Goal: Book appointment/travel/reservation

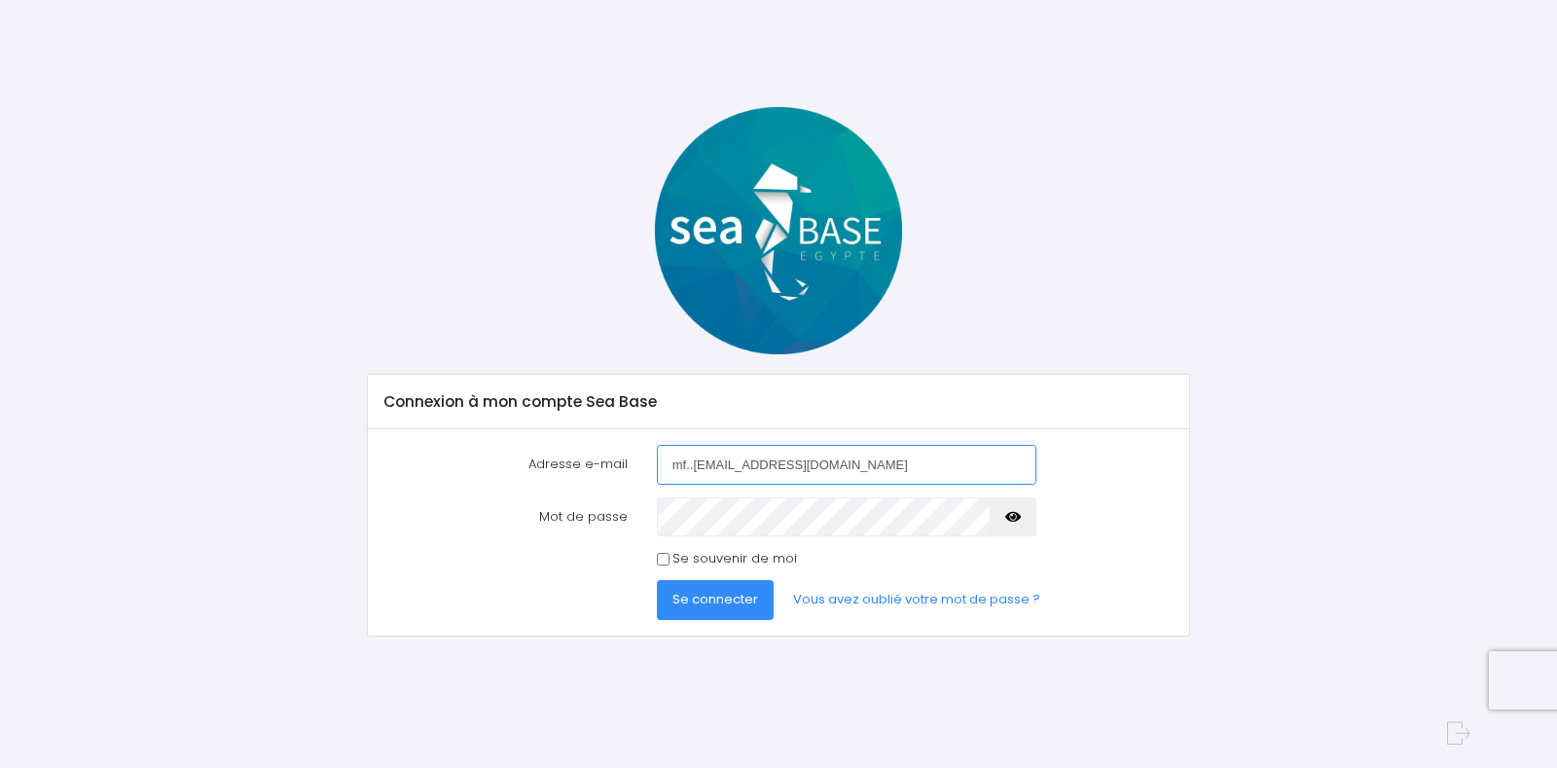
type input "mf..[EMAIL_ADDRESS][DOMAIN_NAME]"
click at [711, 605] on span "Se connecter" at bounding box center [715, 599] width 86 height 18
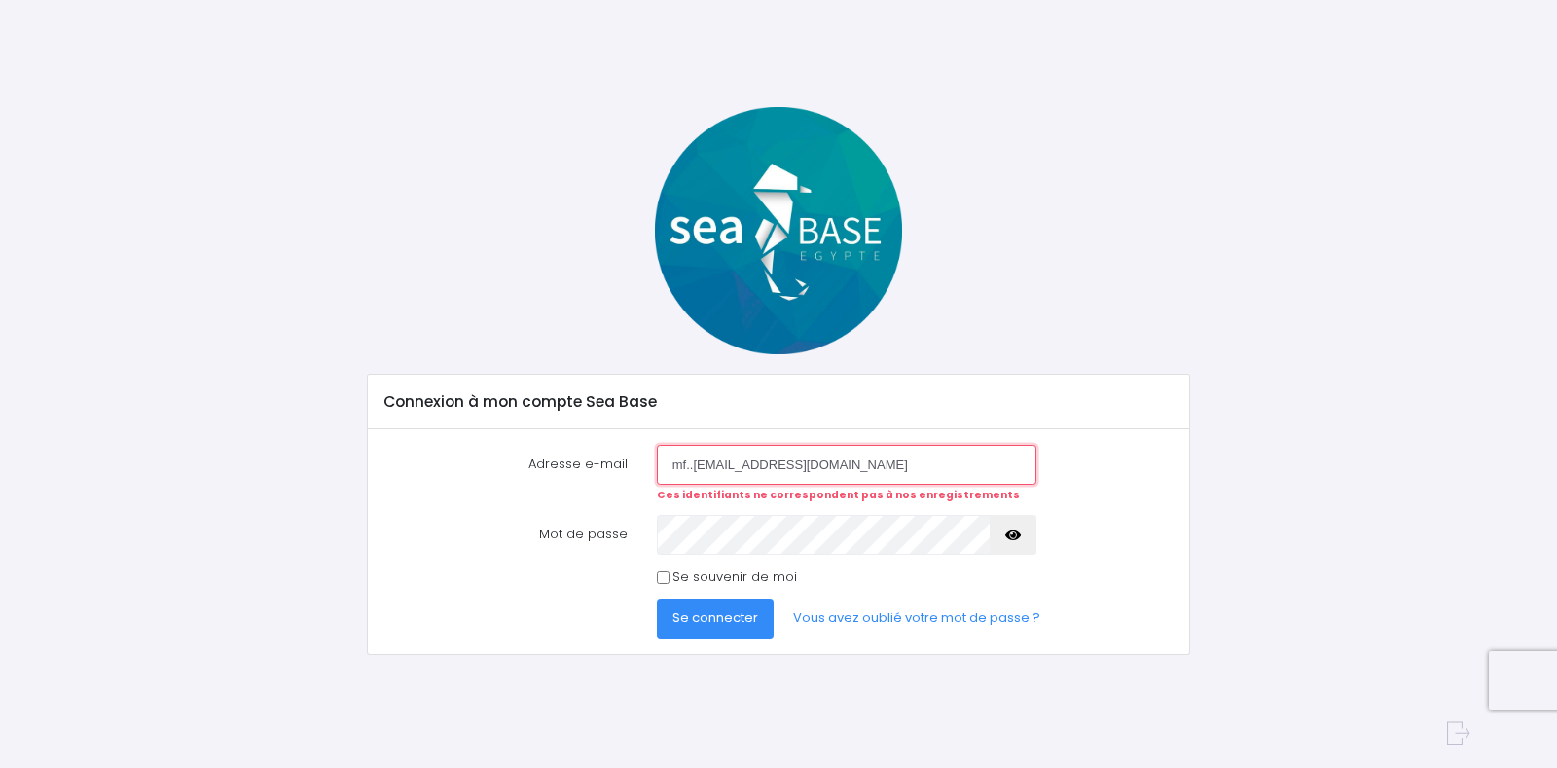
click at [691, 467] on input "mf..[EMAIL_ADDRESS][DOMAIN_NAME]" at bounding box center [846, 464] width 379 height 39
type input "mf.beyond26@gmail.com"
click at [706, 617] on span "Se connecter" at bounding box center [715, 617] width 86 height 18
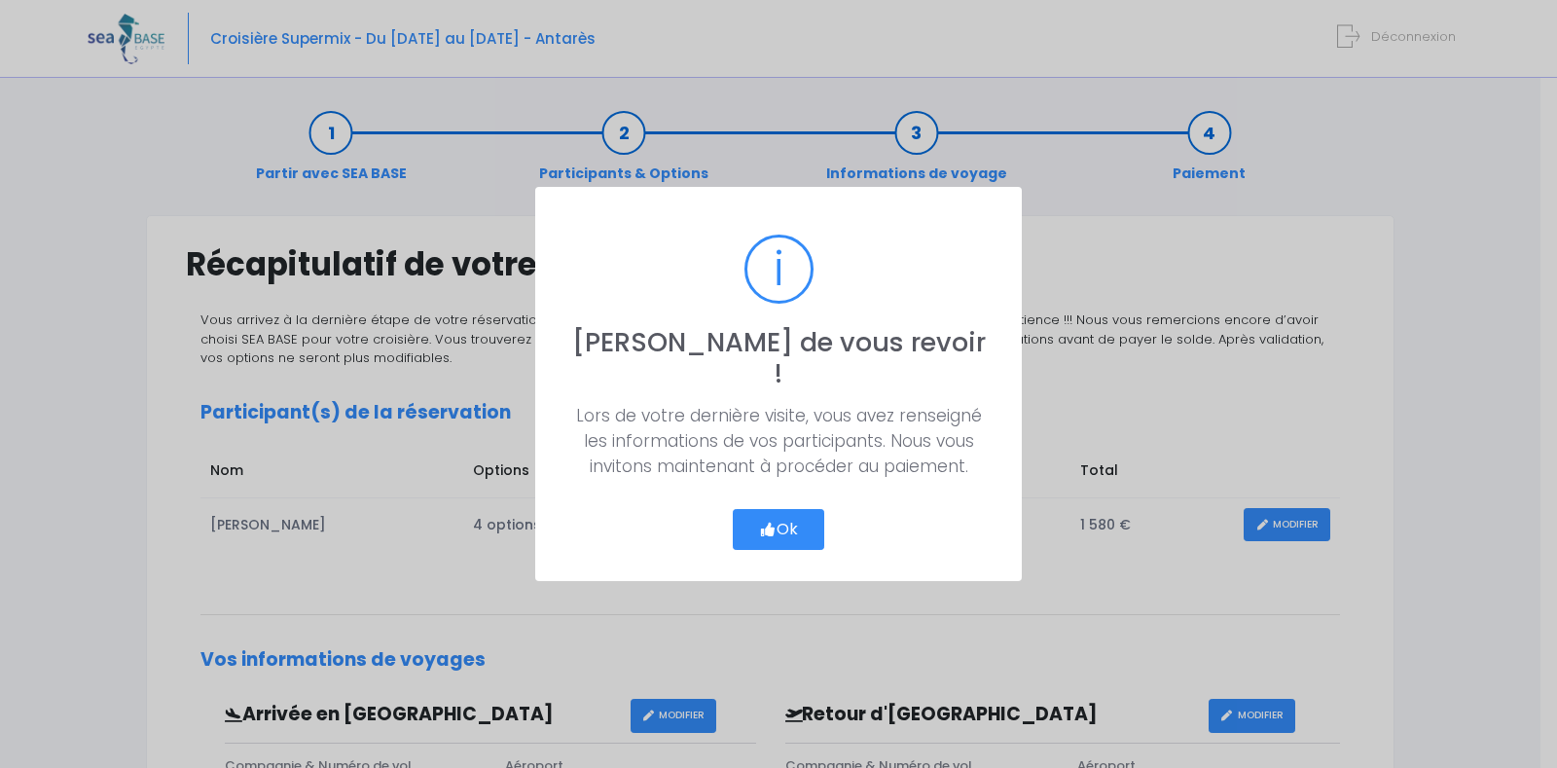
click at [776, 509] on button "Ok" at bounding box center [778, 529] width 91 height 41
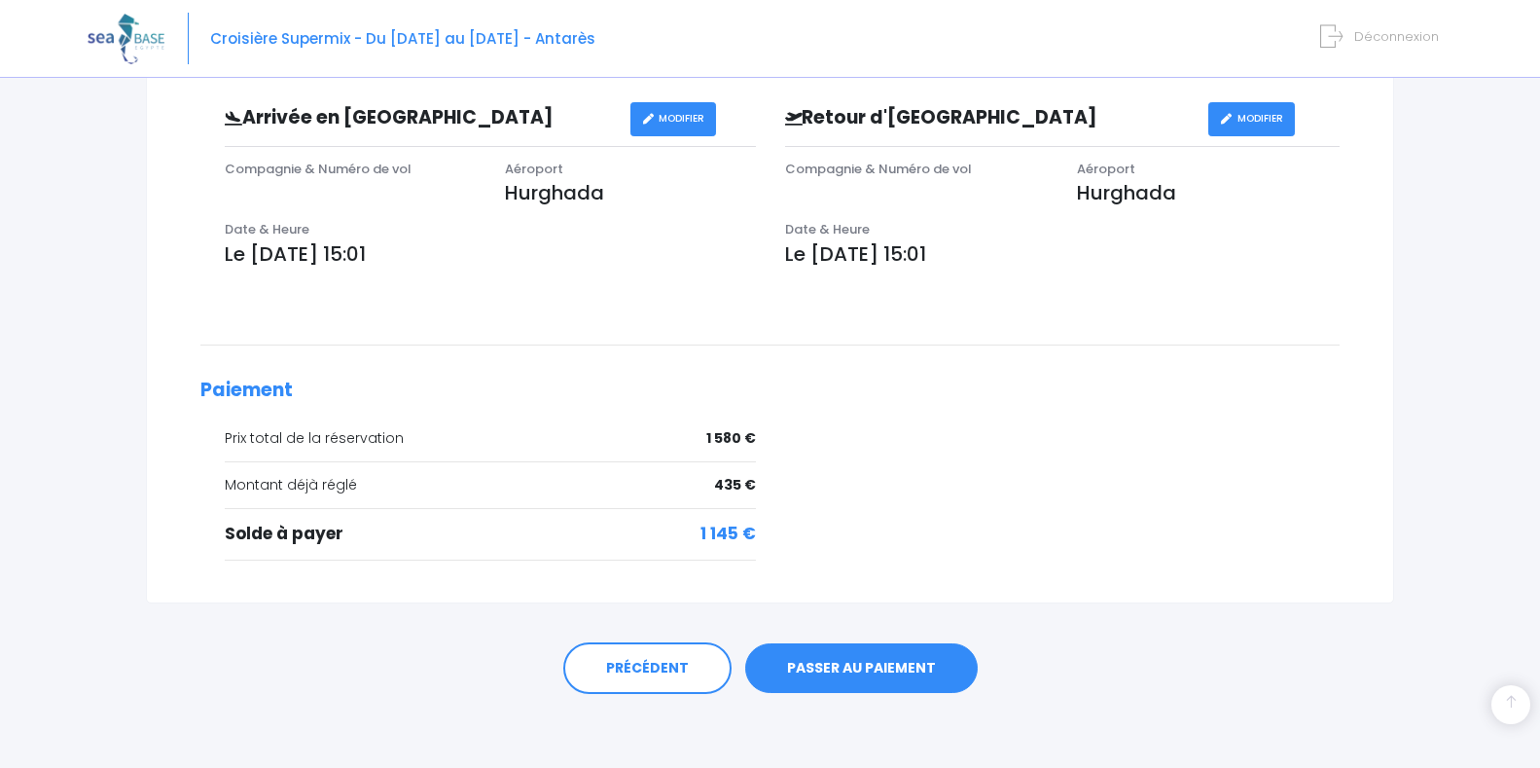
scroll to position [600, 0]
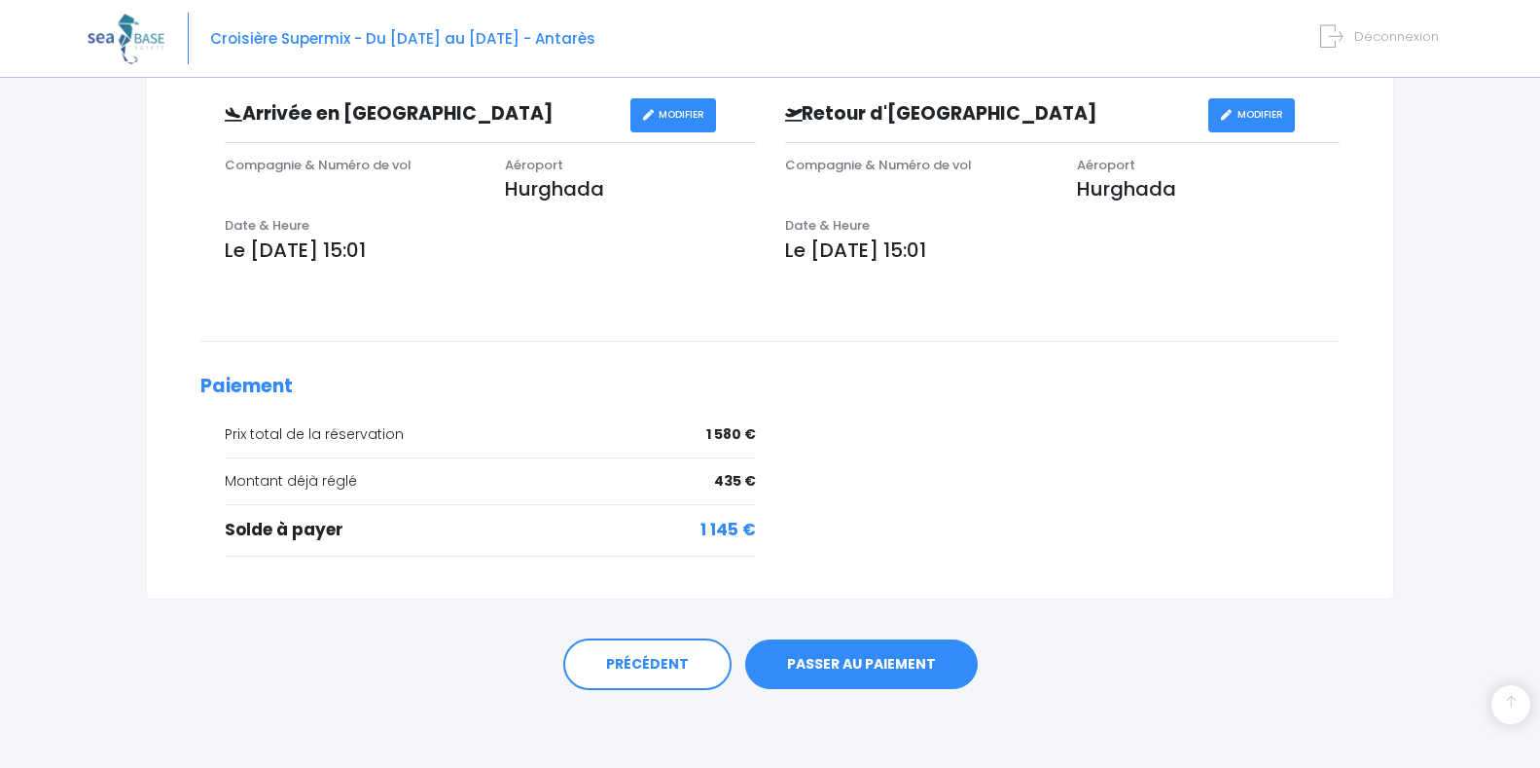
click at [908, 661] on link "PASSER AU PAIEMENT" at bounding box center [861, 664] width 233 height 51
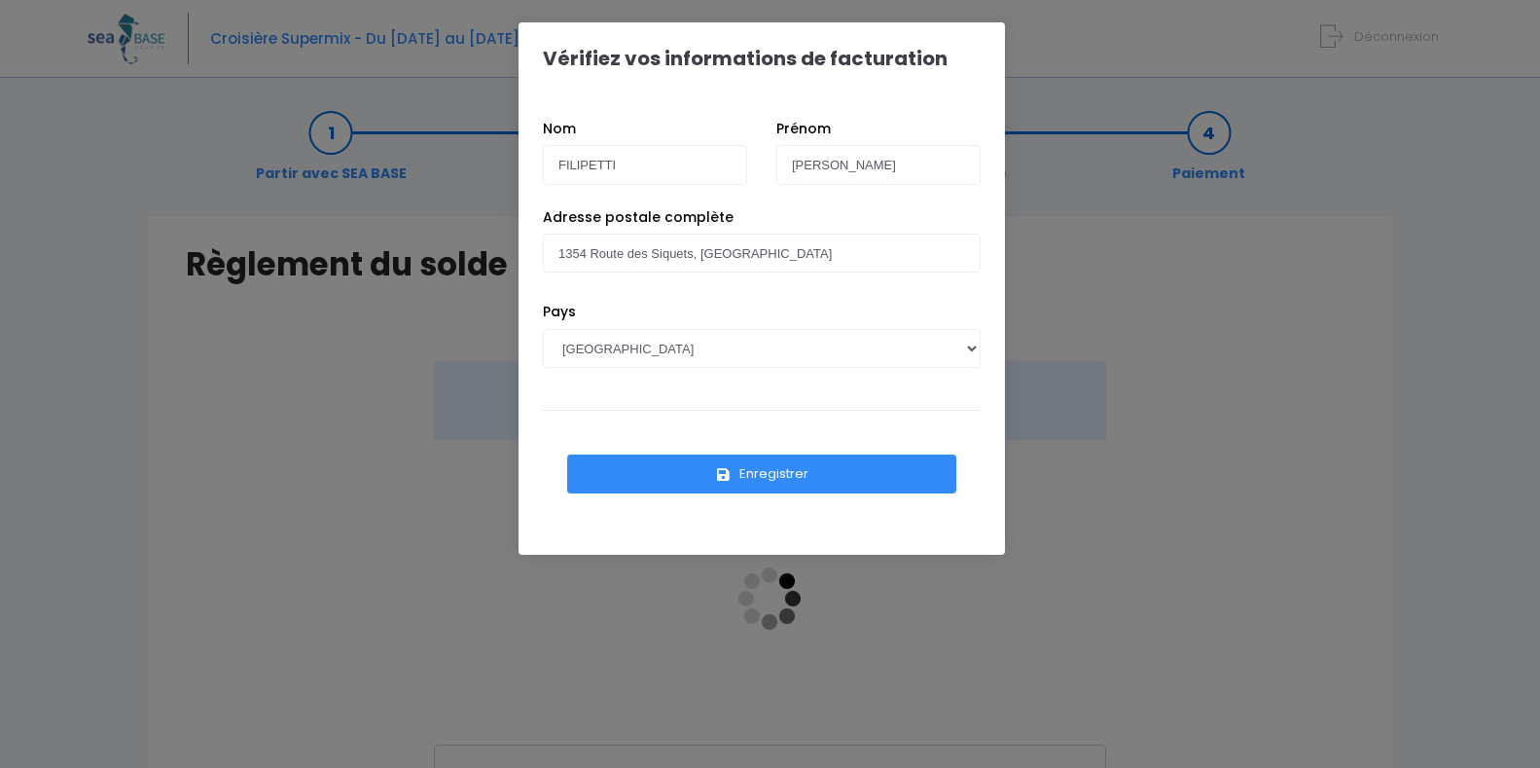
click at [871, 475] on button "Enregistrer" at bounding box center [761, 473] width 389 height 39
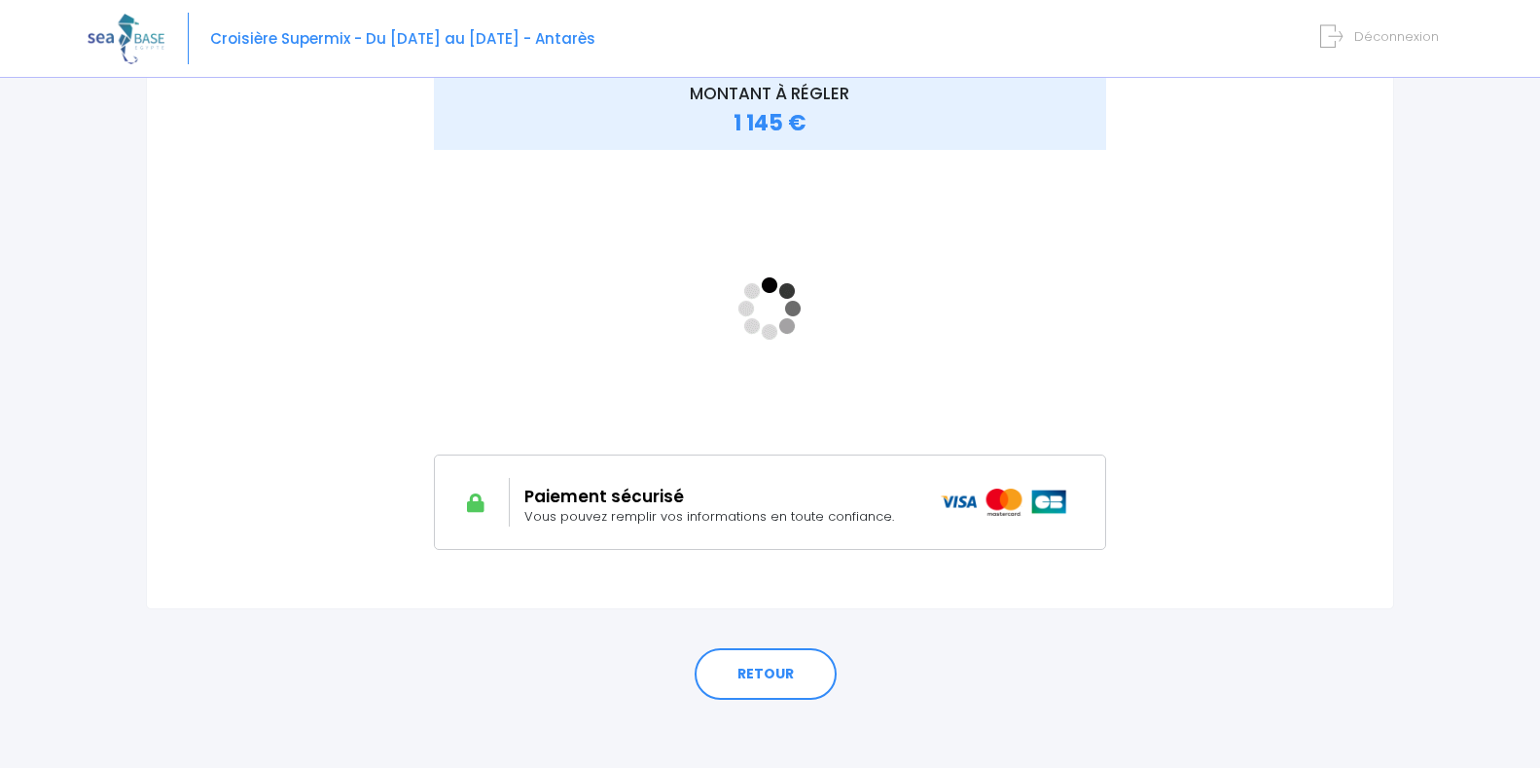
scroll to position [300, 0]
